Goal: Information Seeking & Learning: Check status

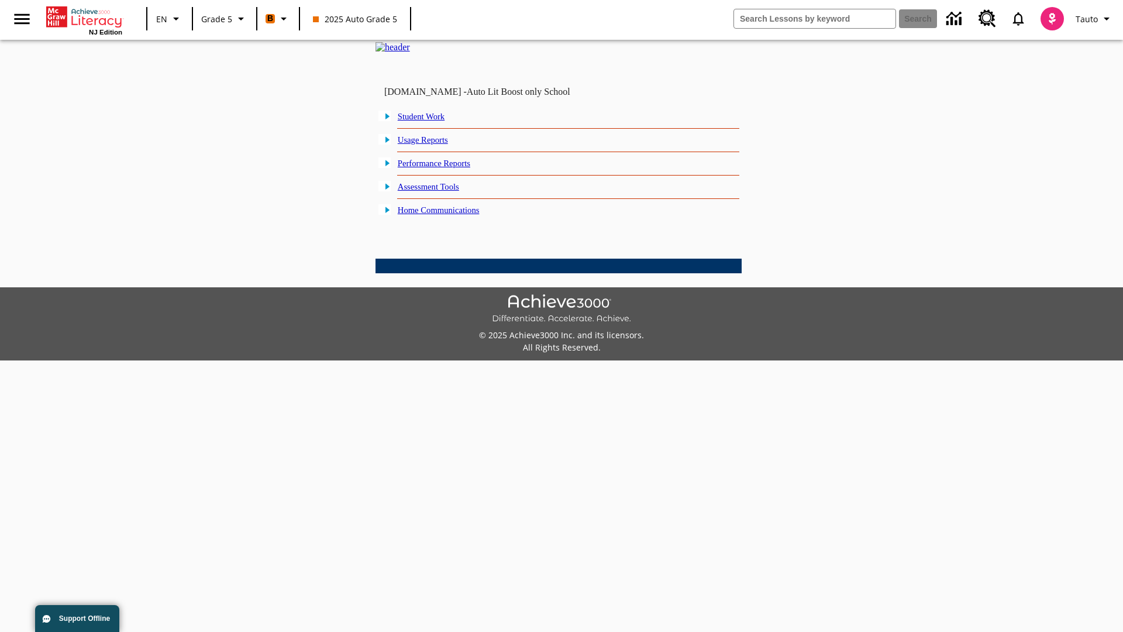
click at [448, 168] on link "Performance Reports" at bounding box center [434, 163] width 73 height 9
click at [0, 0] on link "How are my students performing on standards?" at bounding box center [0, 0] width 0 height 0
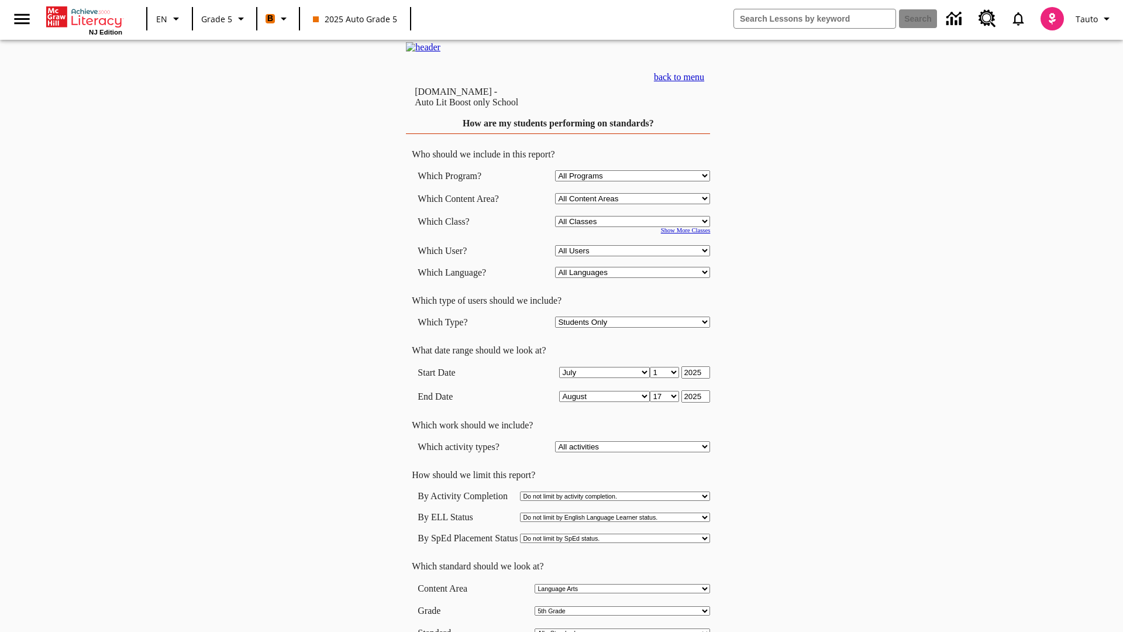
click at [635, 227] on select "Select a Class: All Classes 2025 Auto Grade 5 OL 2025 Auto Grade 6" at bounding box center [632, 221] width 155 height 11
select select "11133131"
click at [635, 256] on select "All Users Cat, Sautoen Cat, Sautoes Cat, Sautoss Donotlogin, Sautoen Twoschools…" at bounding box center [632, 250] width 155 height 11
select select "21437107"
